Goal: Check status: Check status

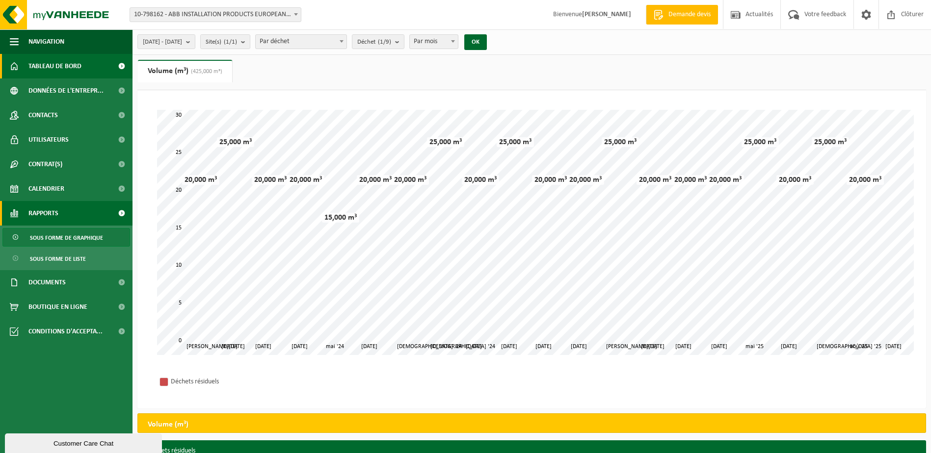
click at [72, 67] on span "Tableau de bord" at bounding box center [54, 66] width 53 height 25
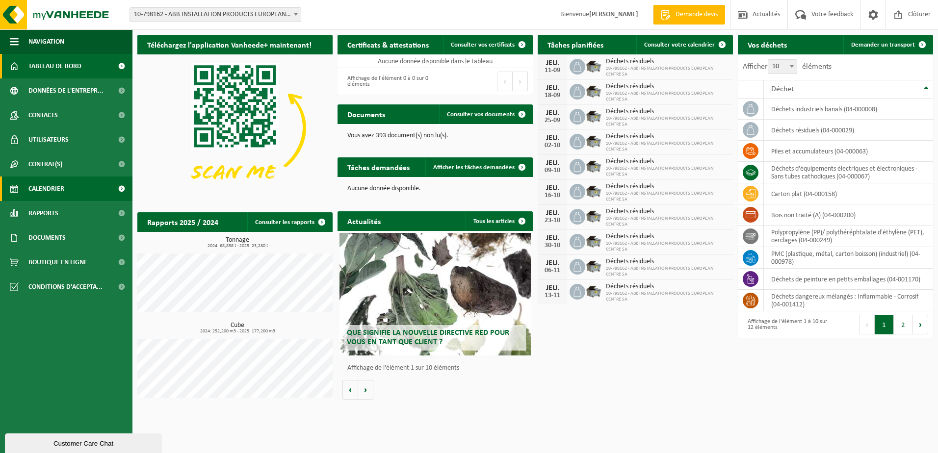
click at [48, 190] on span "Calendrier" at bounding box center [46, 189] width 36 height 25
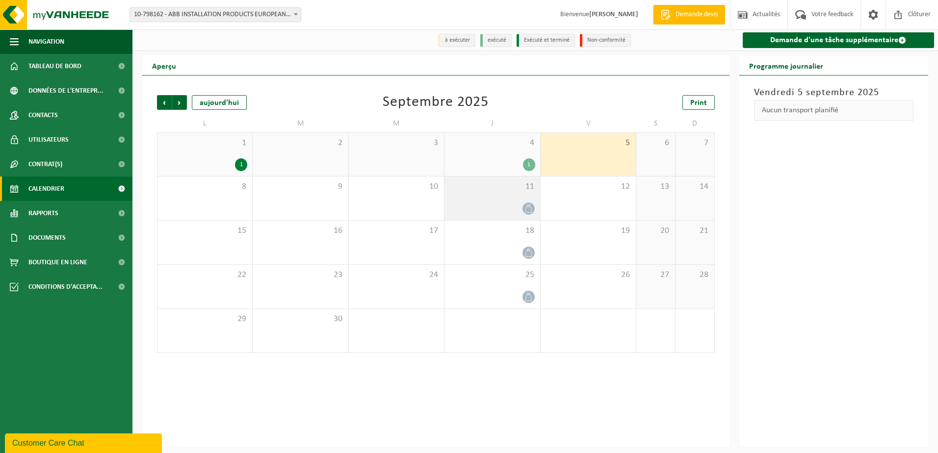
click at [531, 210] on icon at bounding box center [529, 209] width 8 height 8
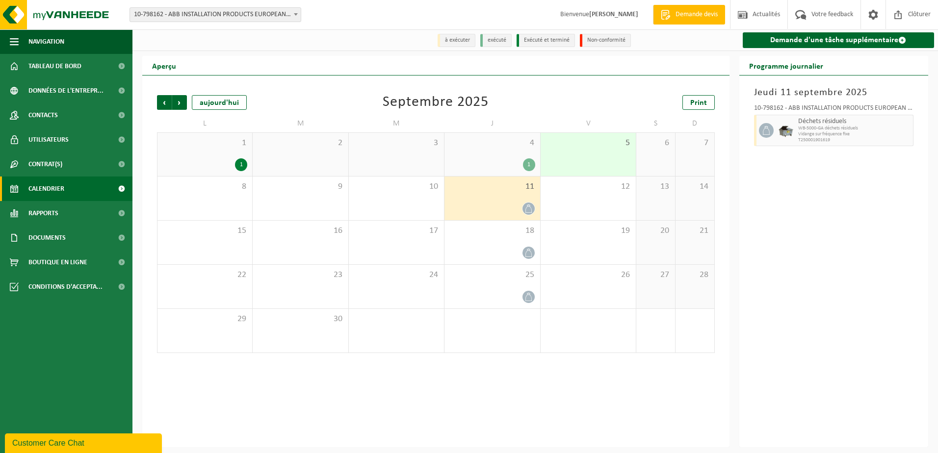
click at [526, 167] on div "1" at bounding box center [529, 165] width 12 height 13
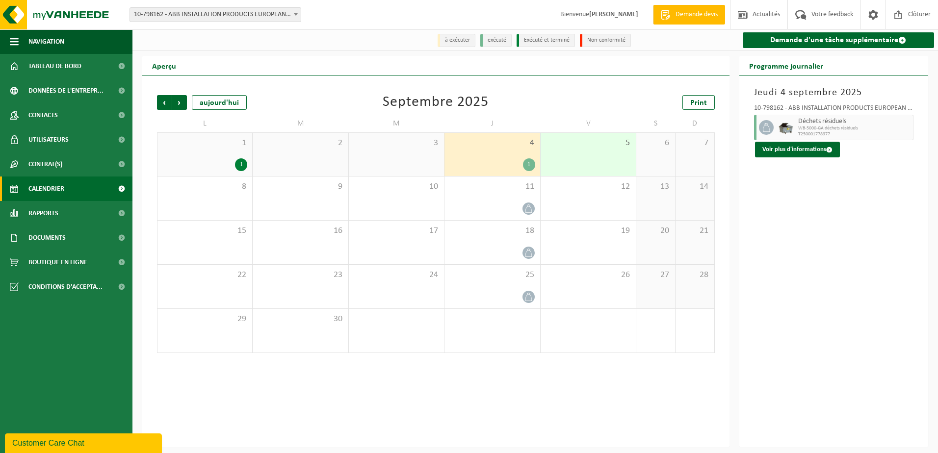
click at [763, 186] on div "Jeudi 4 septembre 2025 10-798162 - ABB INSTALLATION PRODUCTS EUROPEAN CENTRE SA…" at bounding box center [834, 262] width 189 height 372
click at [51, 212] on span "Rapports" at bounding box center [43, 213] width 30 height 25
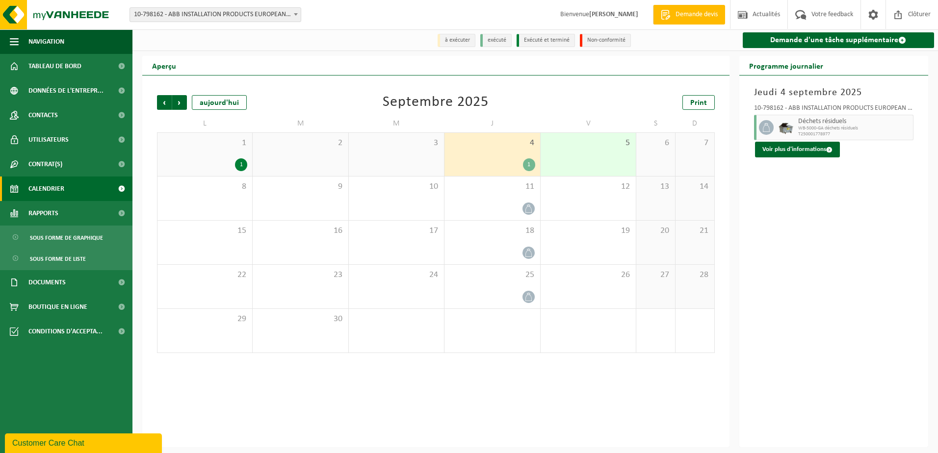
click at [46, 191] on span "Calendrier" at bounding box center [46, 189] width 36 height 25
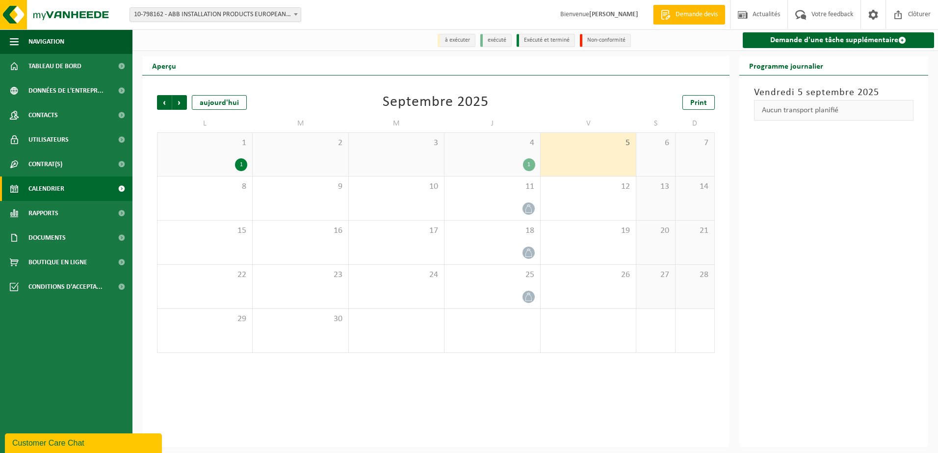
click at [907, 188] on div "Vendredi 5 septembre 2025 Aucun transport planifié" at bounding box center [834, 262] width 189 height 372
